Goal: Task Accomplishment & Management: Manage account settings

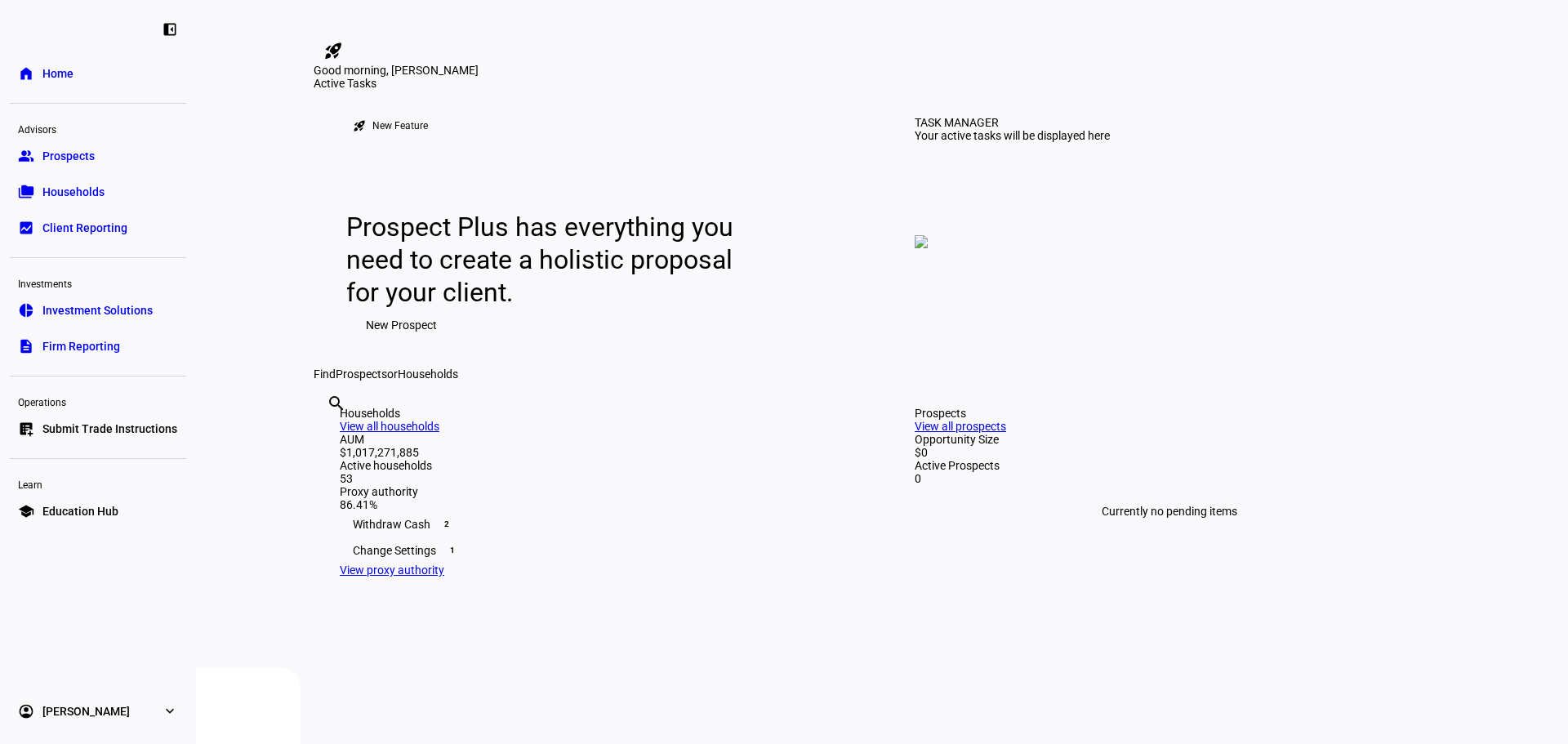
click at [102, 409] on div "Operations" at bounding box center [98, 401] width 176 height 23
drag, startPoint x: 99, startPoint y: 423, endPoint x: 102, endPoint y: 437, distance: 14.3
click at [102, 437] on link "list_alt_add Submit Trade Instructions" at bounding box center [98, 429] width 176 height 33
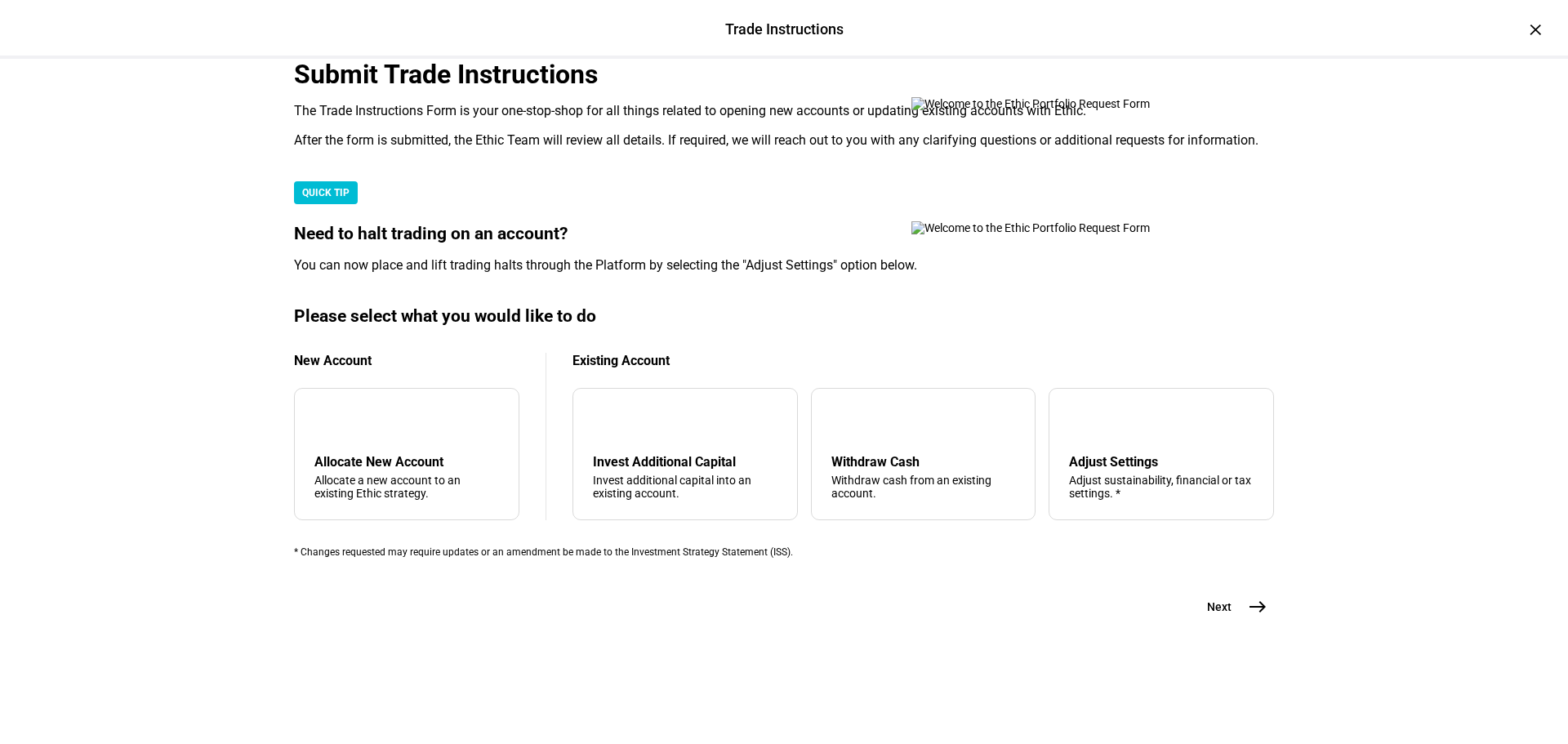
scroll to position [395, 0]
click at [896, 433] on div "arrow_upward Withdraw Cash Withdraw cash from an existing account." at bounding box center [923, 454] width 225 height 132
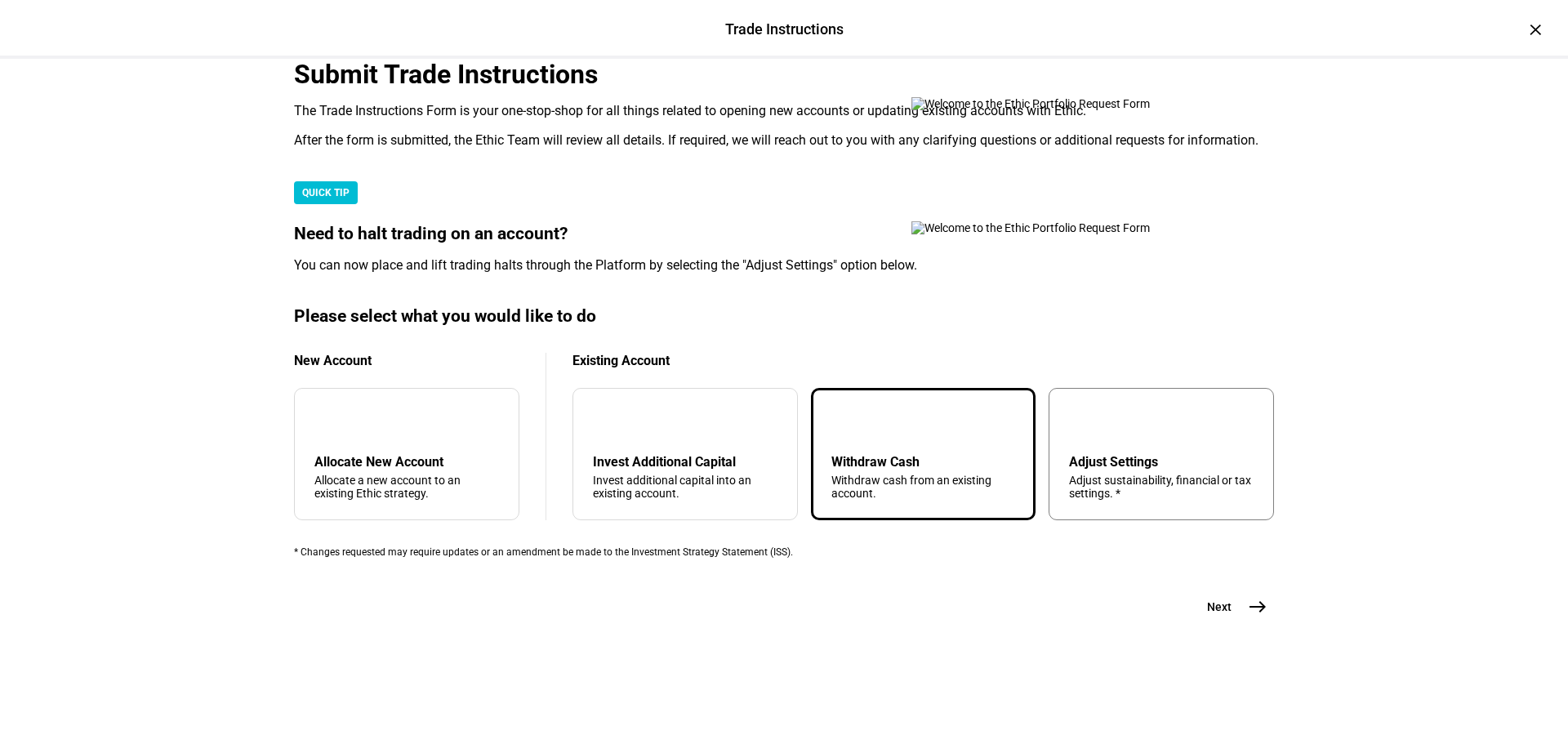
click at [1162, 474] on div "Adjust sustainability, financial or tax settings. *" at bounding box center [1161, 486] width 185 height 26
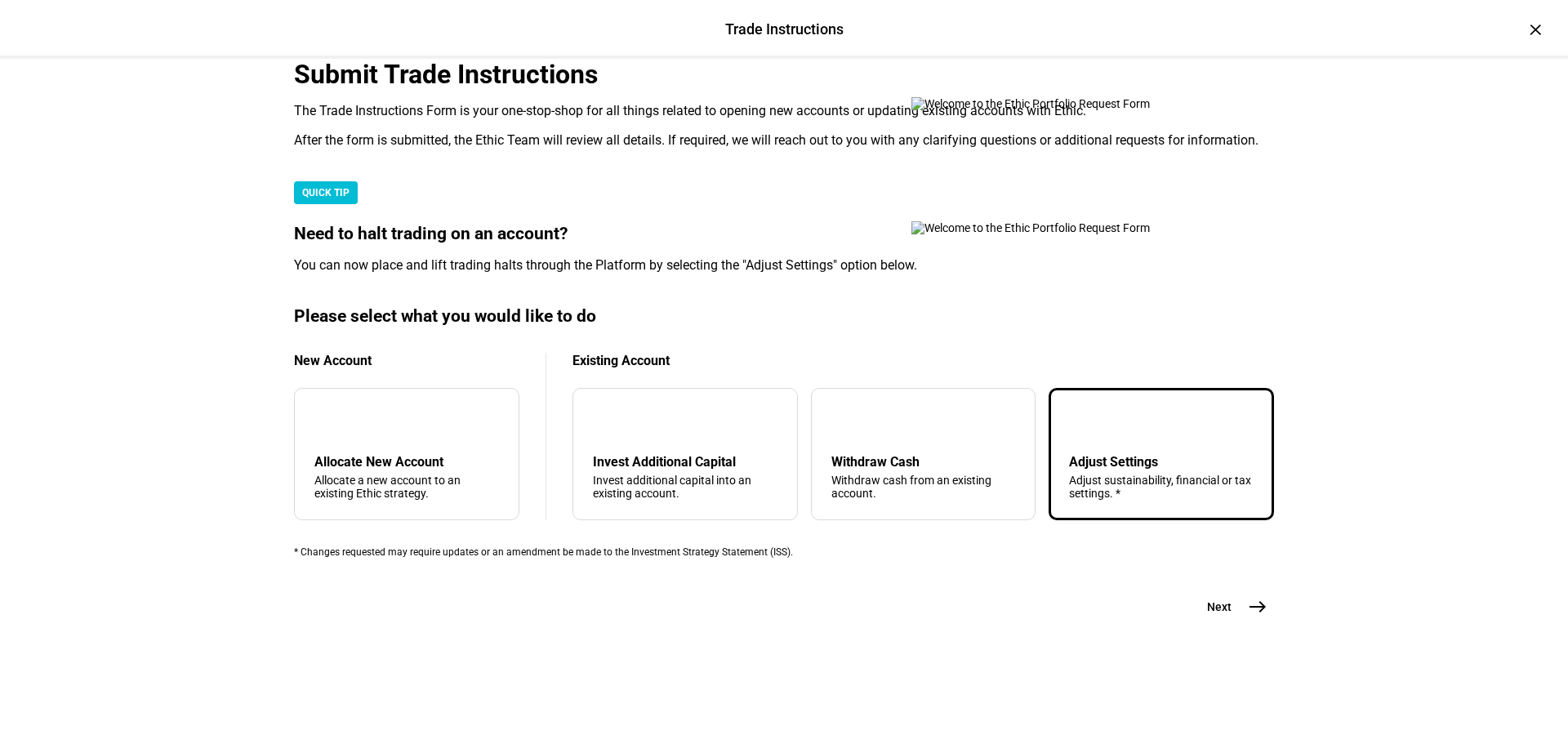
click at [1271, 655] on div "Submit Trade Instructions The Trade Instructions Form is your one-stop-shop for…" at bounding box center [784, 365] width 1032 height 614
click at [1229, 623] on button "Next east" at bounding box center [1231, 607] width 86 height 33
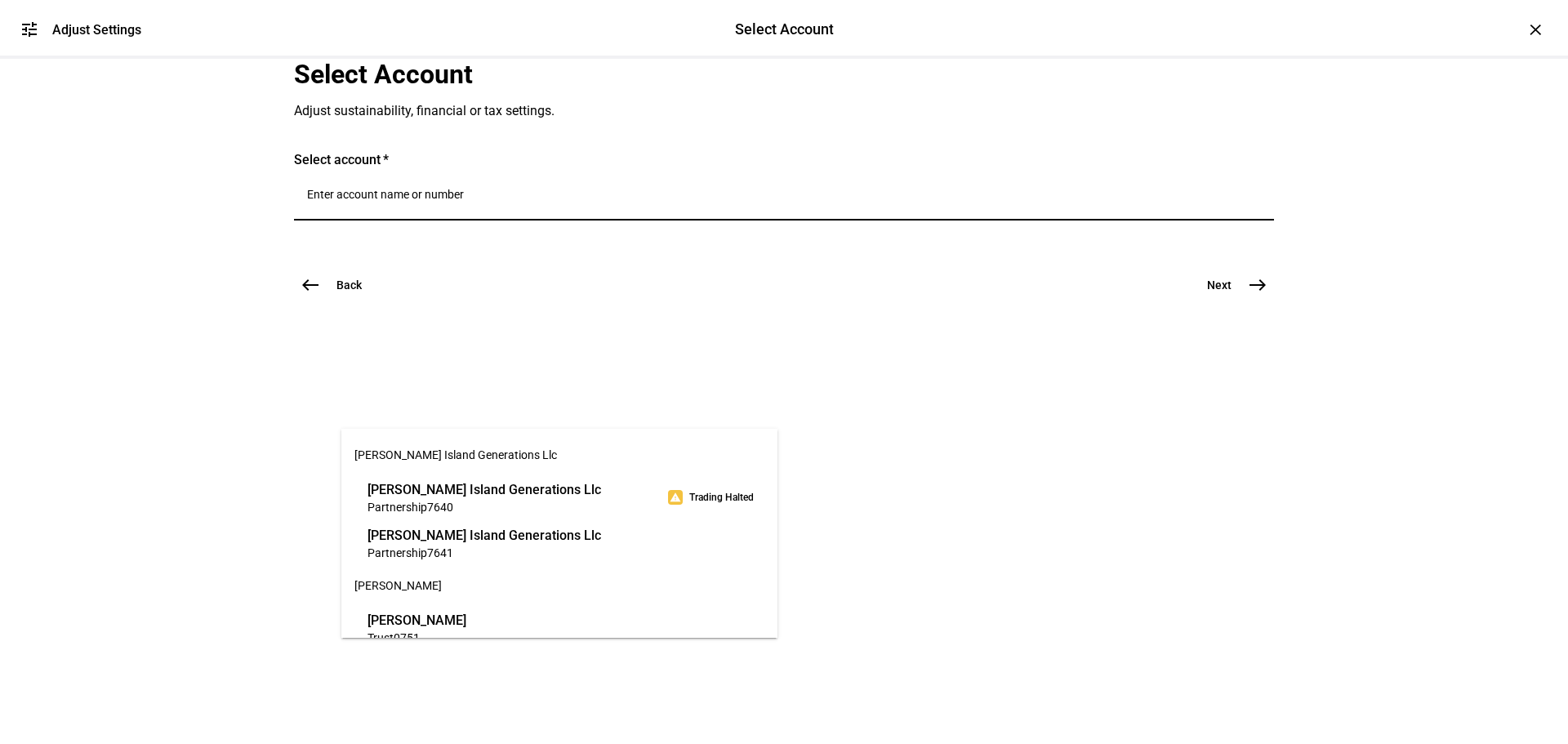
click at [518, 201] on input "Number" at bounding box center [784, 194] width 954 height 13
type input "ba"
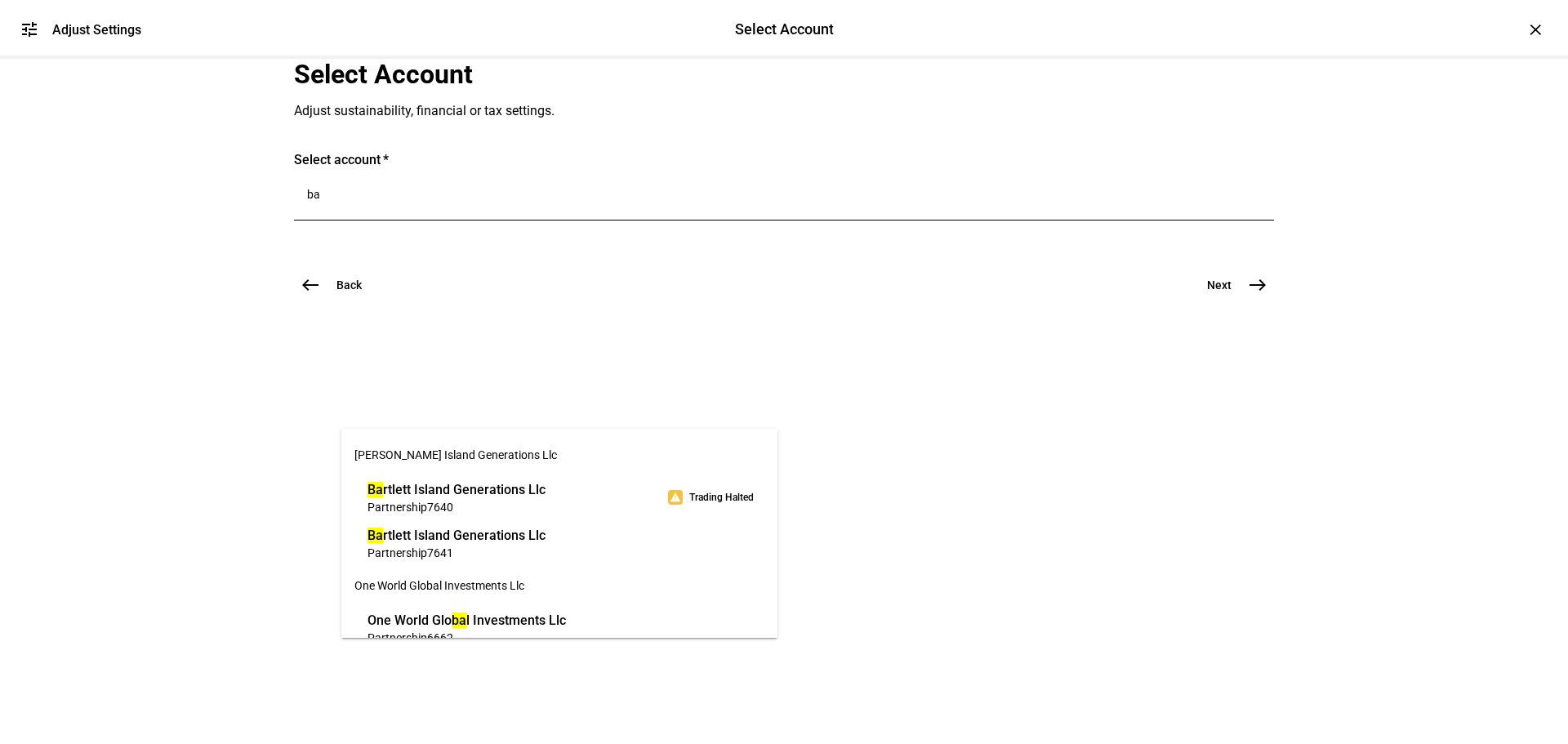
click at [538, 485] on span "Ba rtlett Island Generations Llc" at bounding box center [457, 490] width 178 height 19
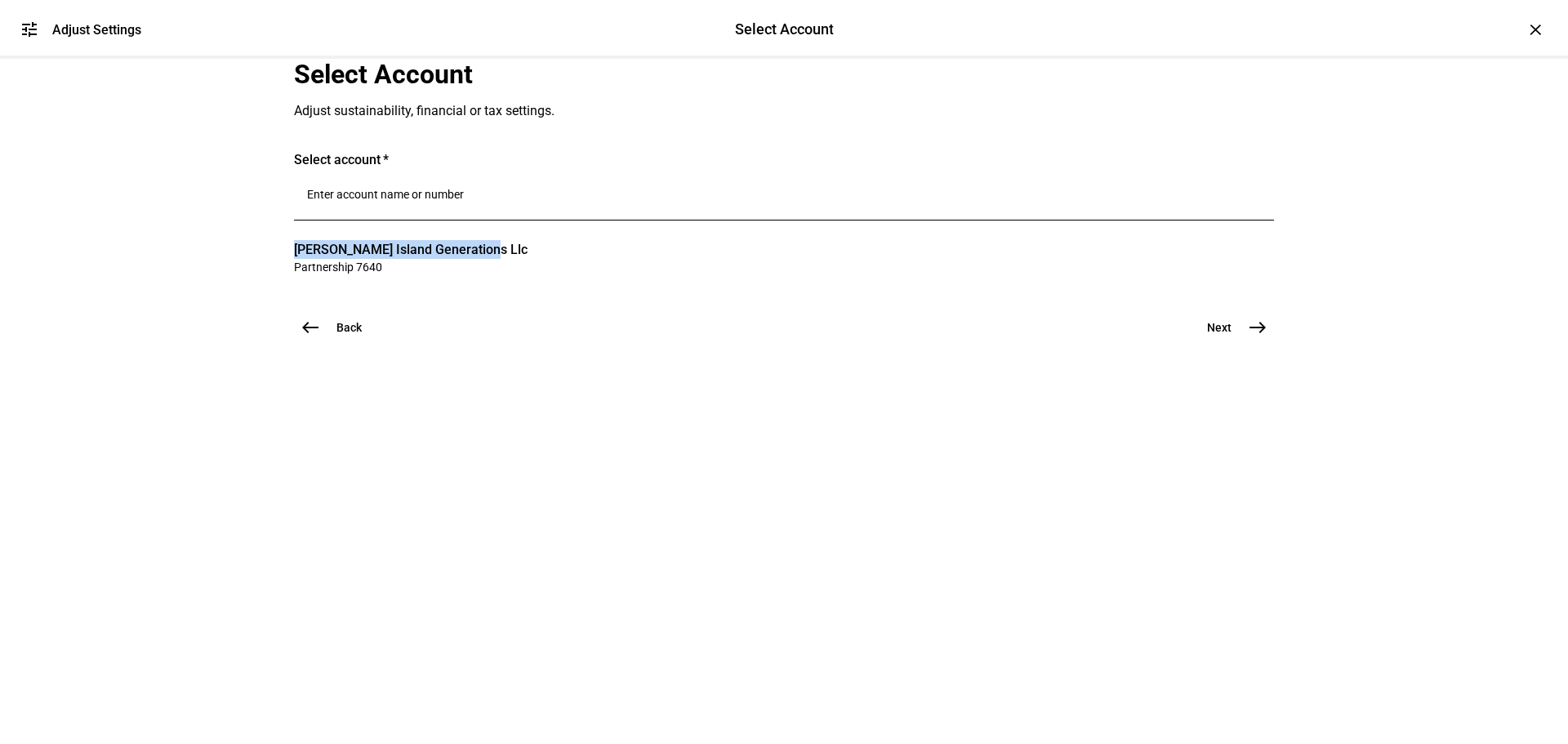
drag, startPoint x: 532, startPoint y: 463, endPoint x: 298, endPoint y: 462, distance: 234.0
click at [298, 279] on mat-card "Select account [PERSON_NAME] Island Generations Llc Partnership 7640 clear" at bounding box center [784, 215] width 980 height 126
copy span "[PERSON_NAME] Island Generations Llc"
click at [458, 275] on span "Partnership 7640" at bounding box center [411, 266] width 234 height 15
click at [313, 344] on div "Select Account Adjust sustainability, financial or tax settings. Select account…" at bounding box center [784, 201] width 980 height 285
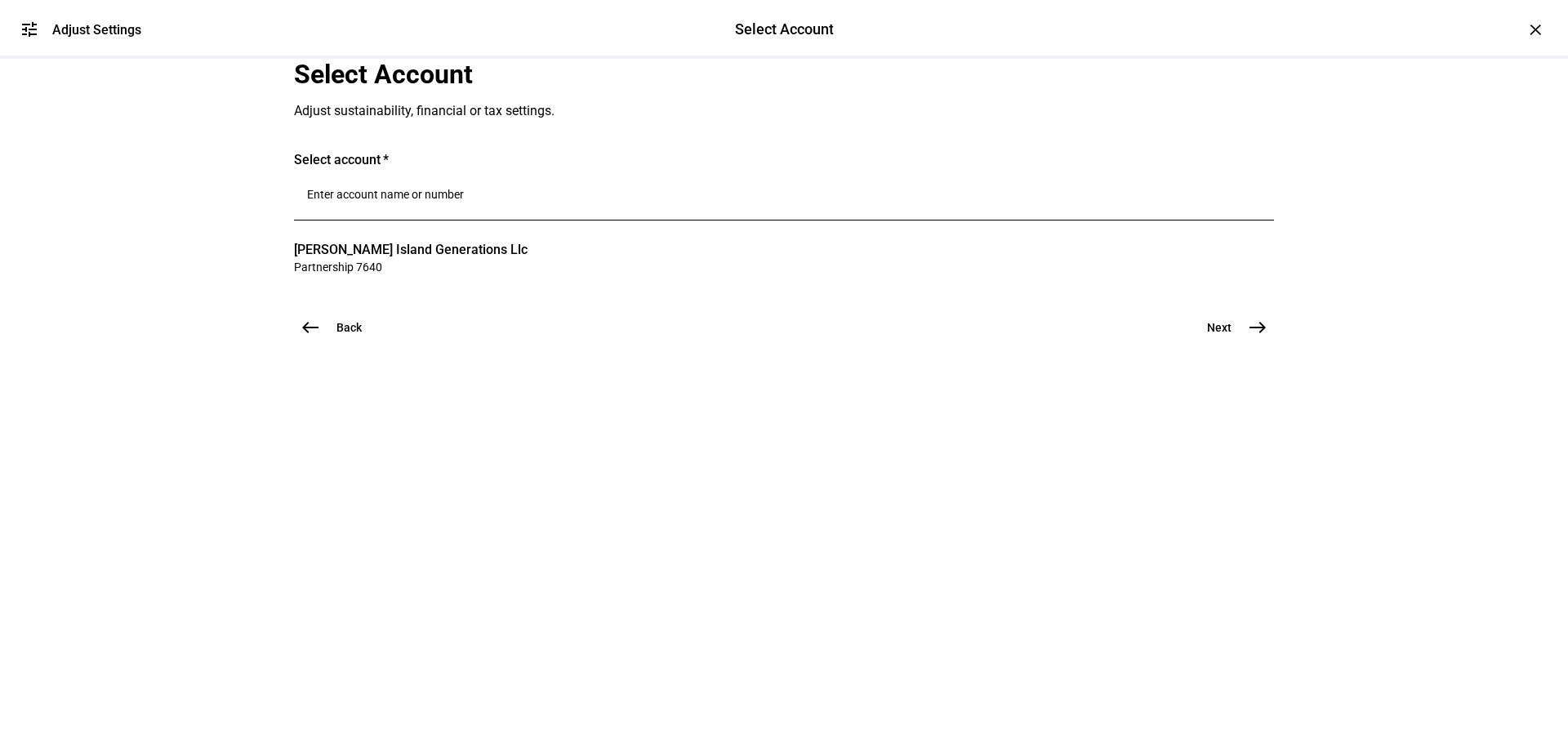
click at [312, 344] on div "Select Account Adjust sustainability, financial or tax settings. Select account…" at bounding box center [784, 201] width 980 height 285
click at [303, 344] on span "west" at bounding box center [310, 327] width 33 height 33
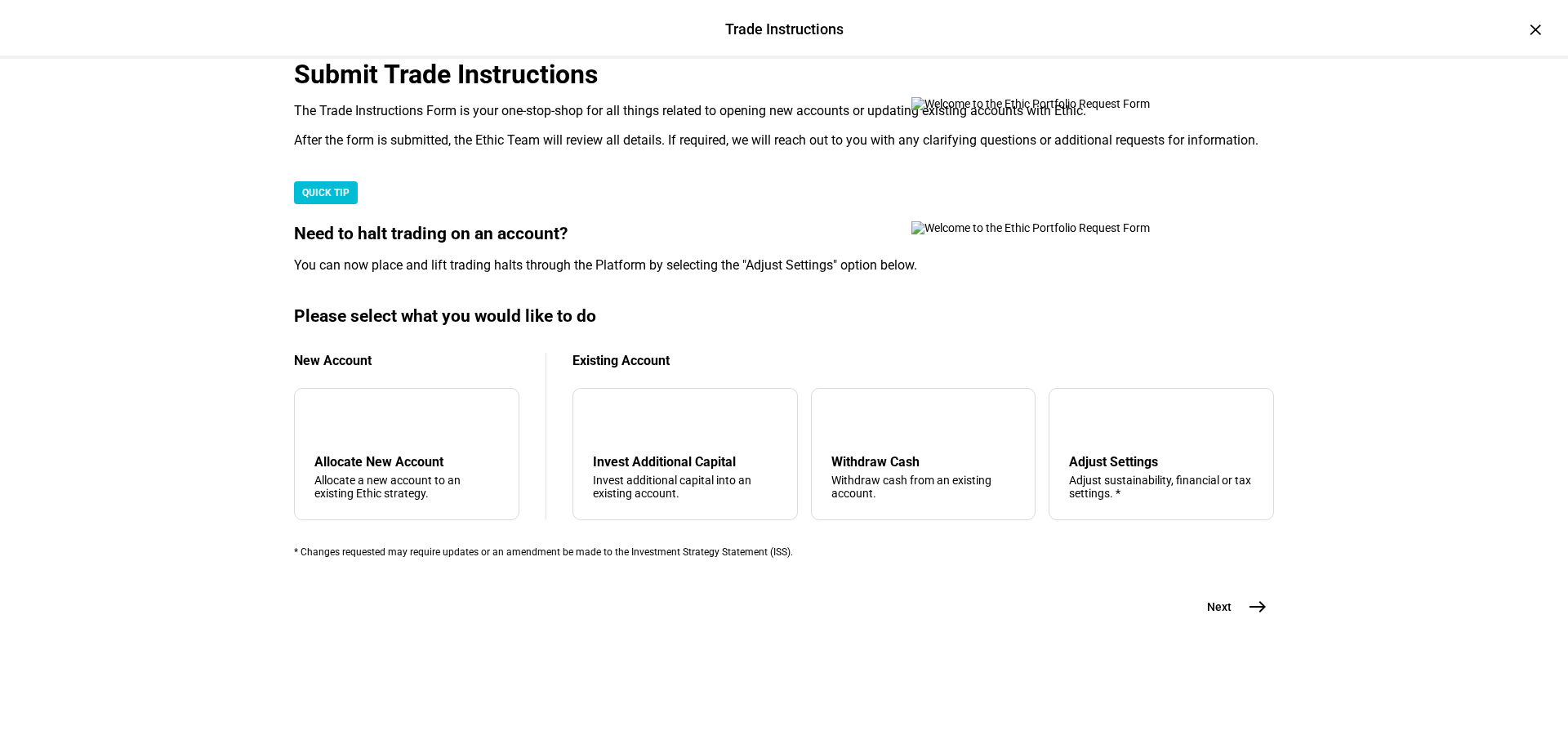
scroll to position [395, 0]
click at [1138, 454] on div "Adjust Settings" at bounding box center [1161, 462] width 185 height 15
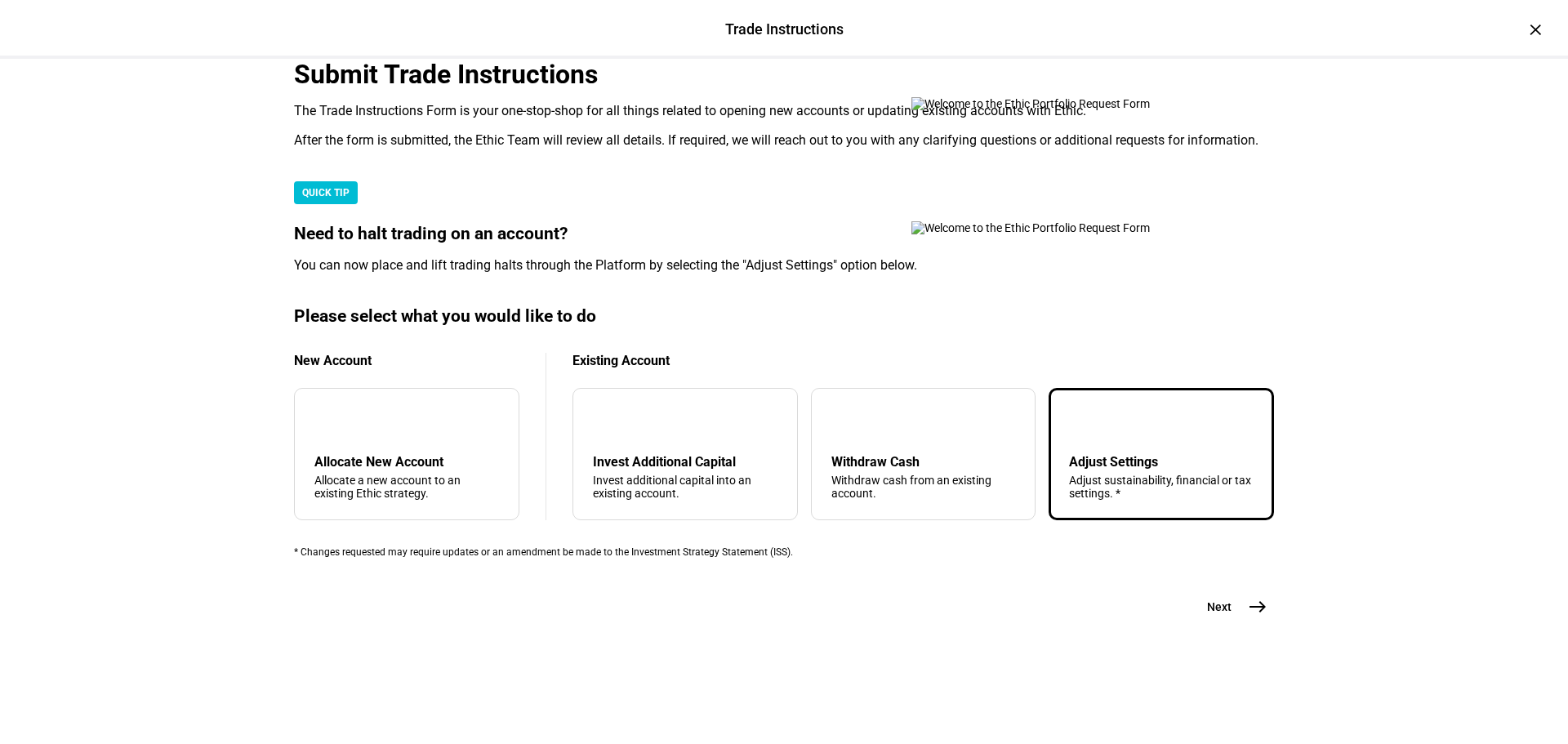
click at [1256, 623] on span "east" at bounding box center [1258, 607] width 33 height 33
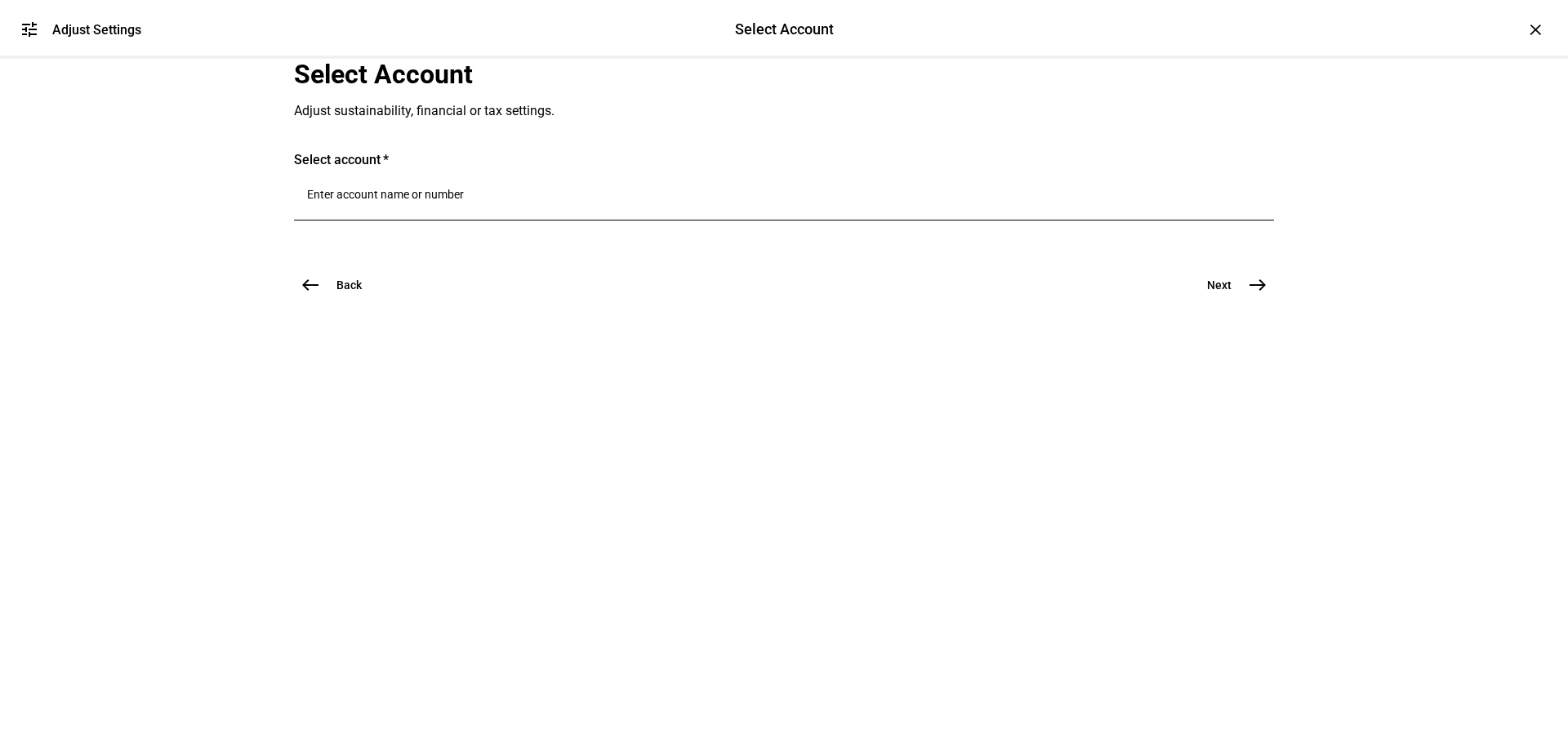
scroll to position [0, 0]
click at [632, 220] on div at bounding box center [784, 198] width 954 height 46
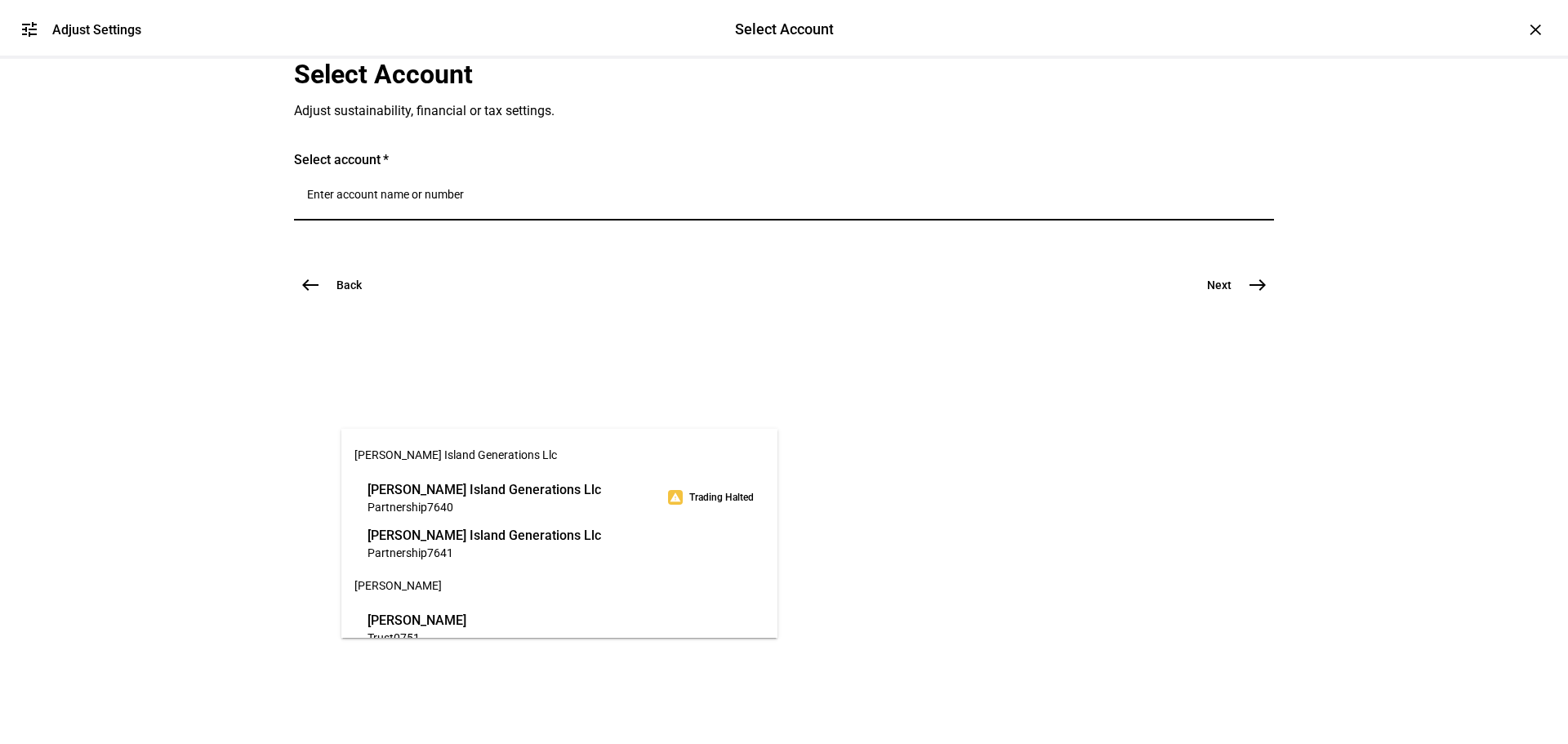
click at [632, 201] on input "Number" at bounding box center [784, 194] width 954 height 13
